Goal: Task Accomplishment & Management: Manage account settings

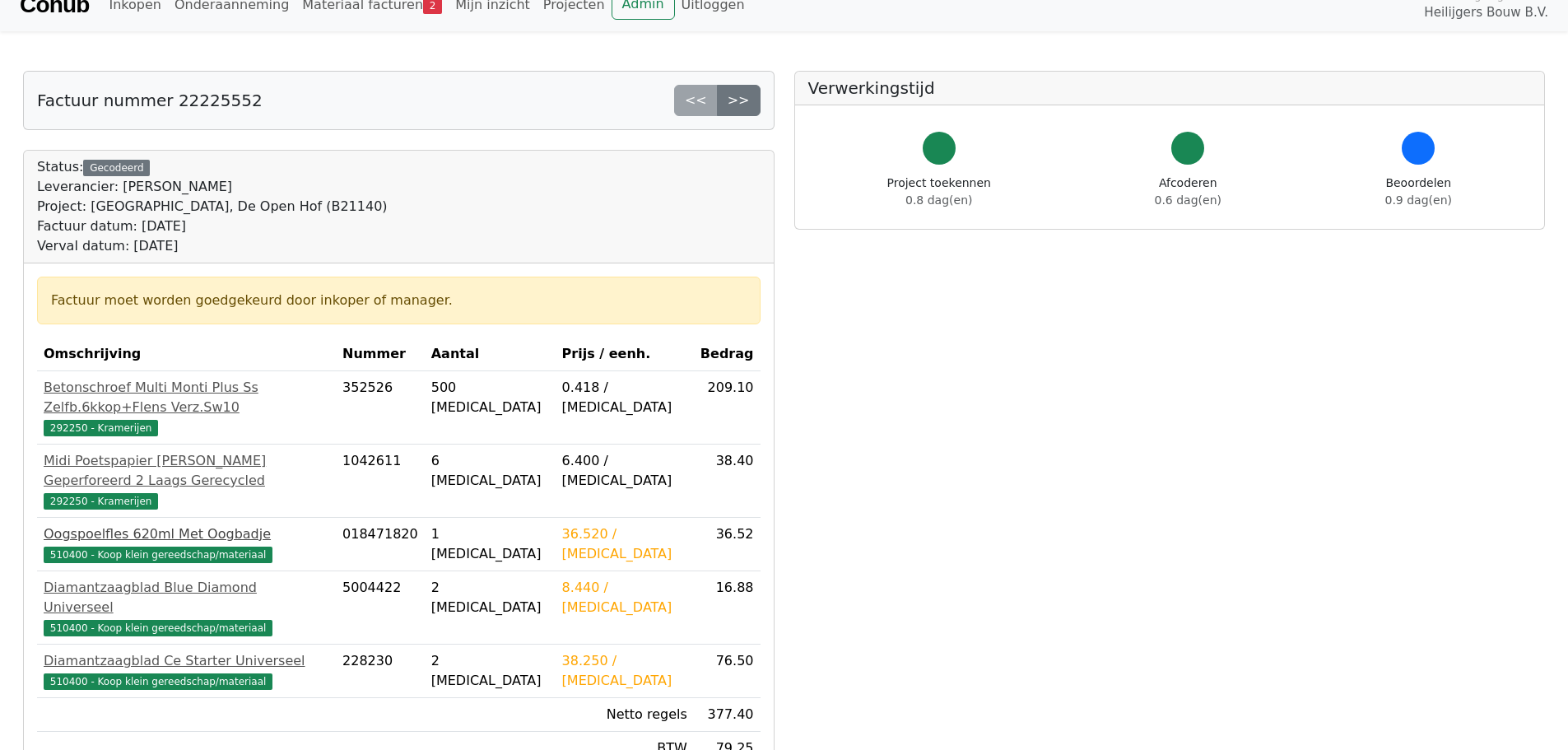
scroll to position [82, 0]
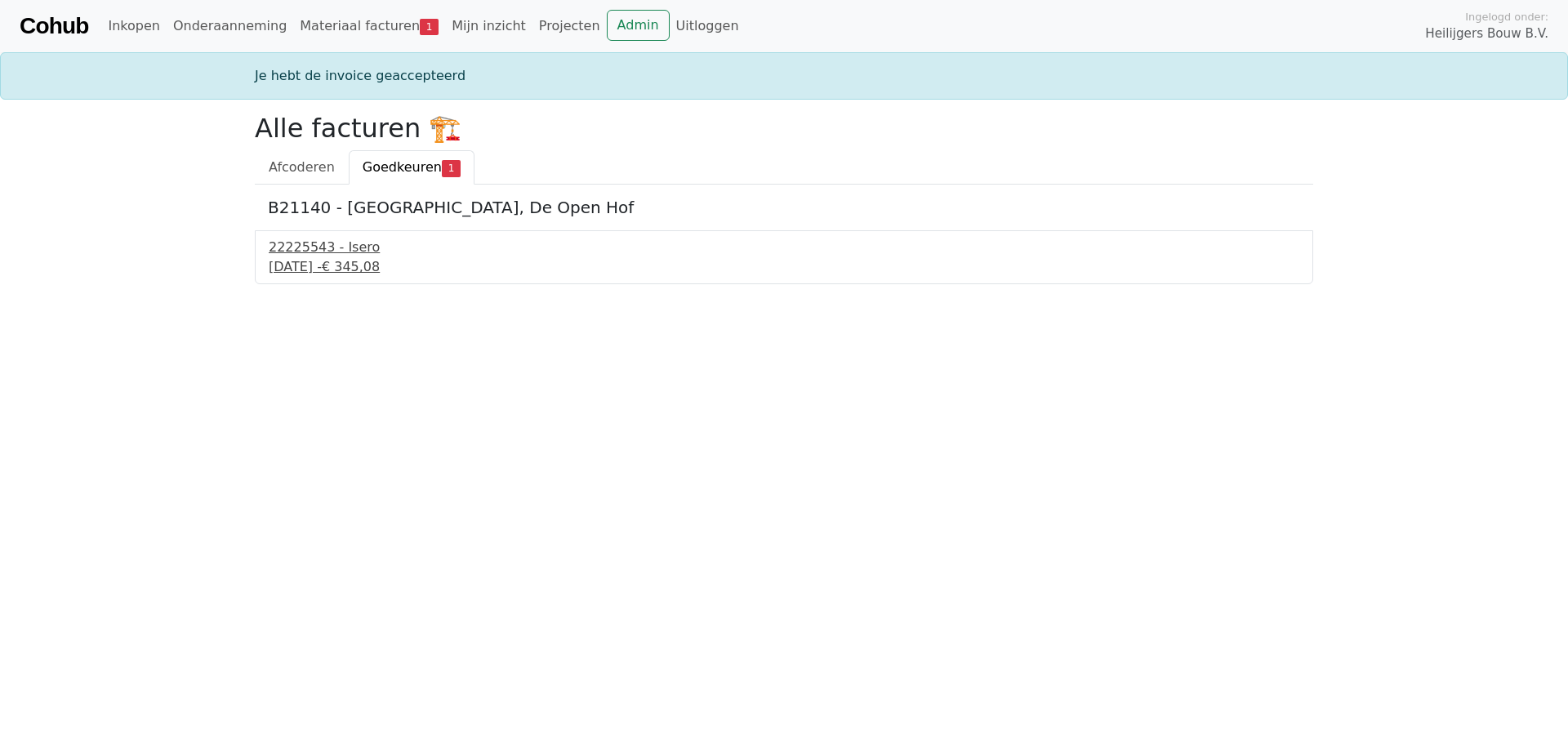
click at [350, 256] on div "22225543 - Isero" at bounding box center [784, 248] width 1030 height 20
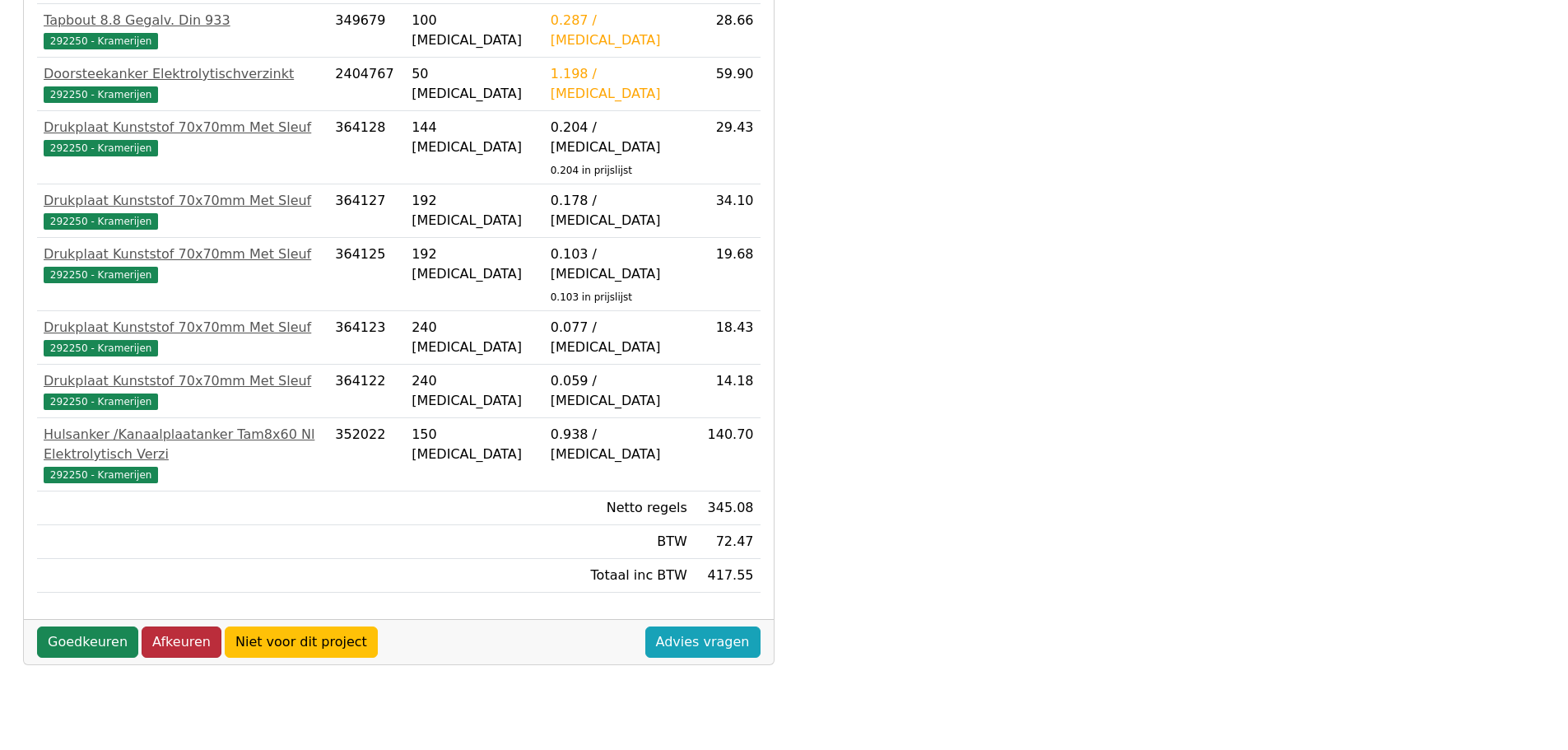
scroll to position [412, 0]
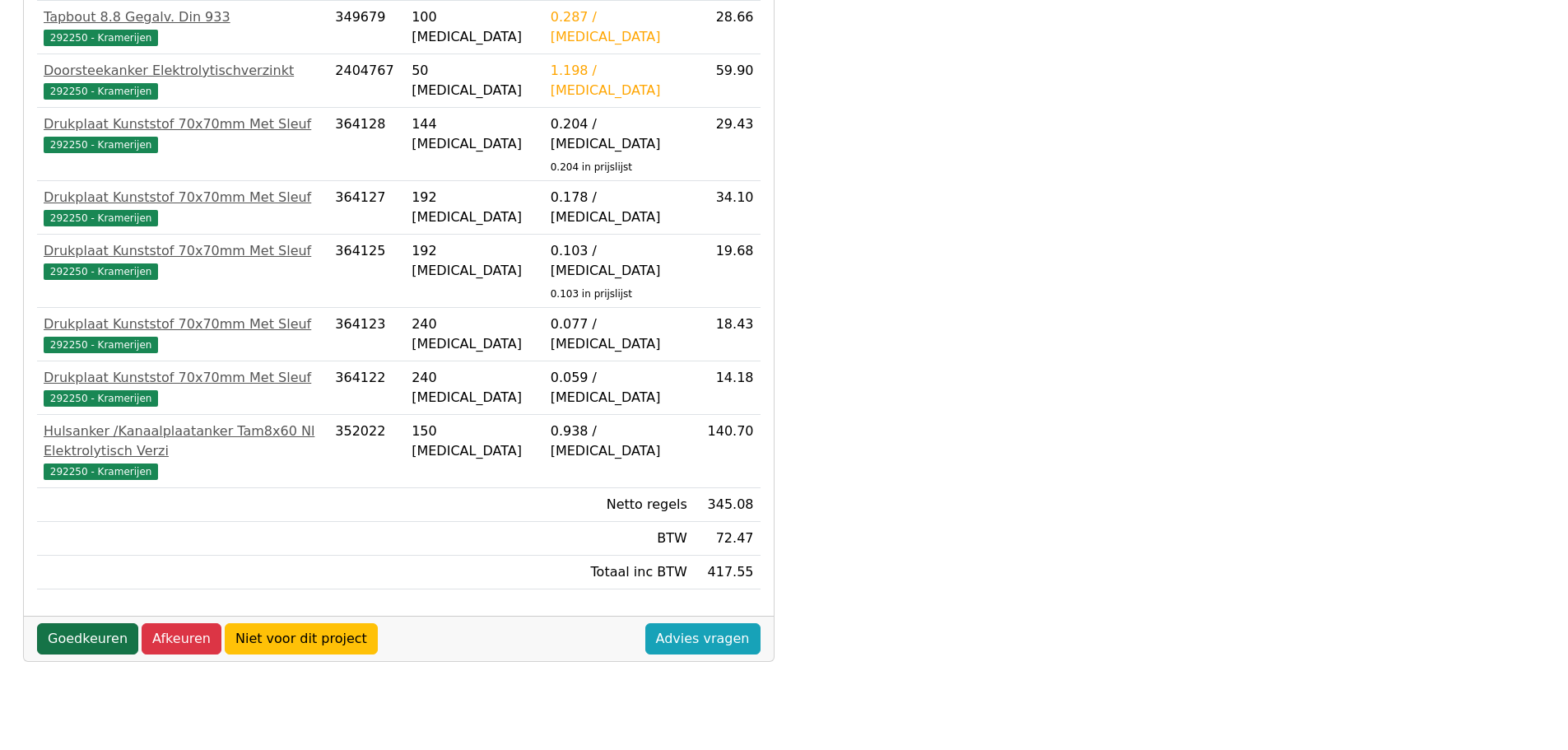
click at [86, 623] on link "Goedkeuren" at bounding box center [87, 638] width 101 height 31
